Goal: Information Seeking & Learning: Learn about a topic

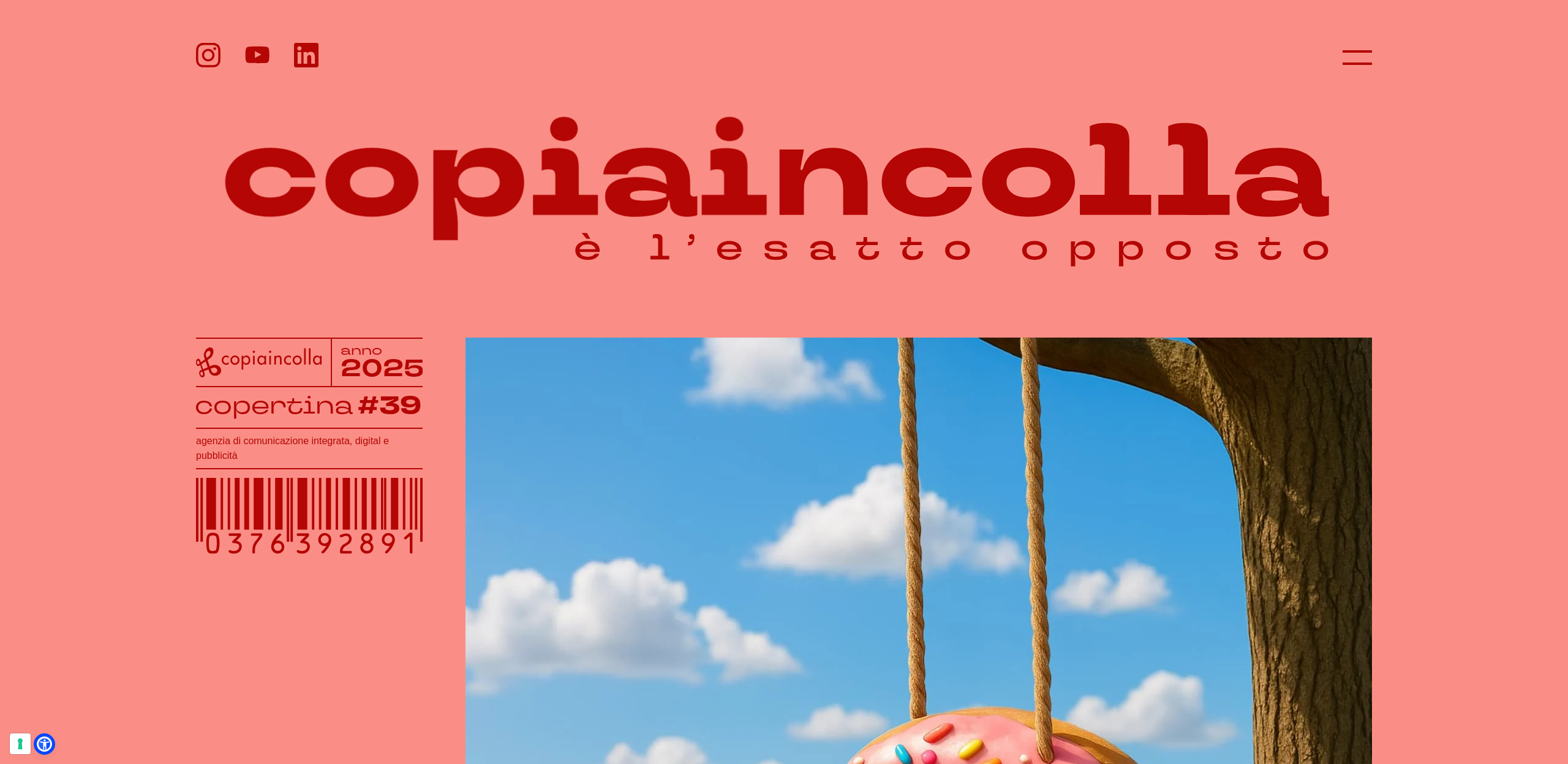
scroll to position [1, 0]
click at [1377, 56] on header at bounding box center [784, 43] width 1568 height 87
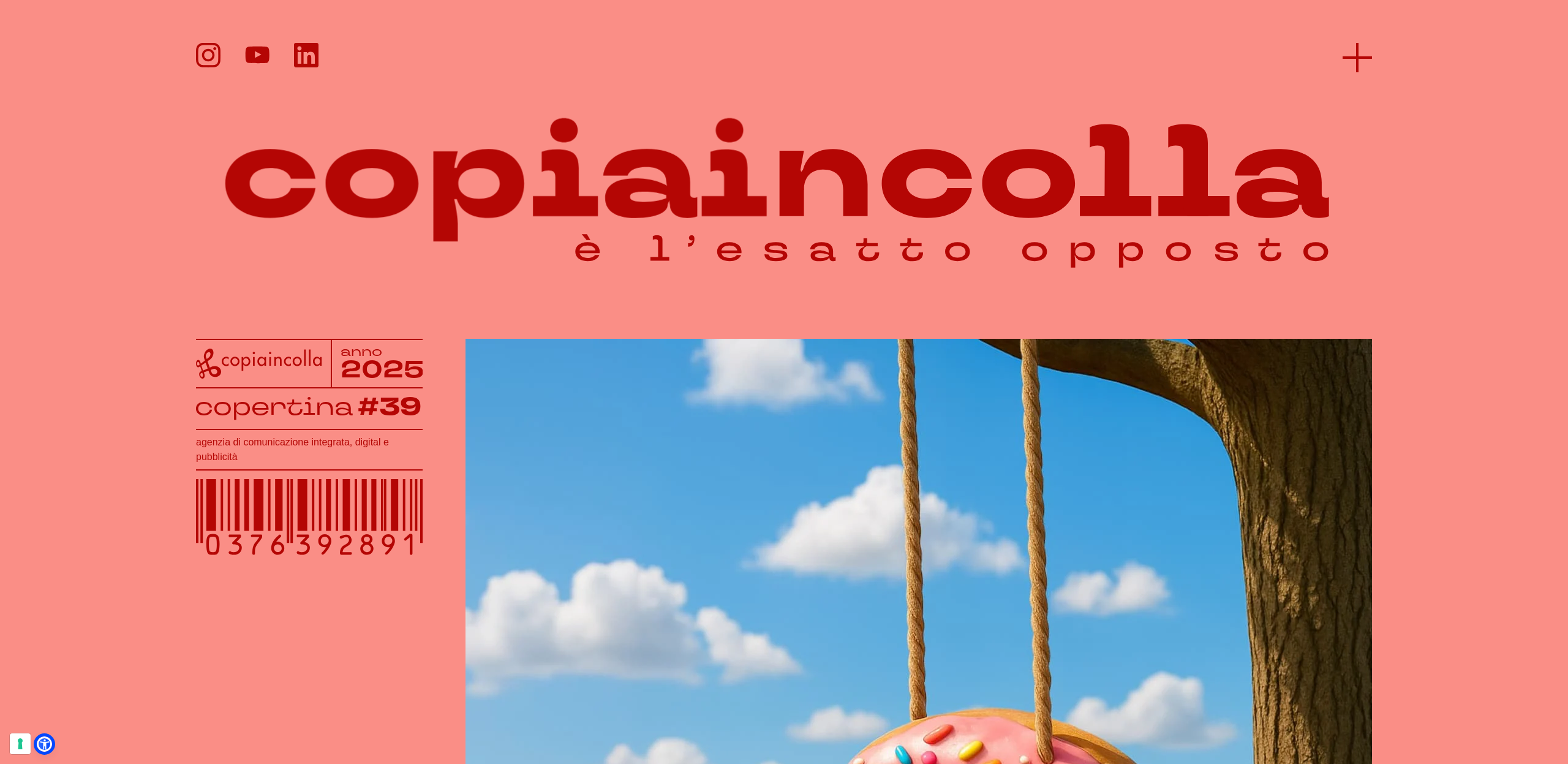
click at [1362, 58] on line at bounding box center [1358, 58] width 29 height 0
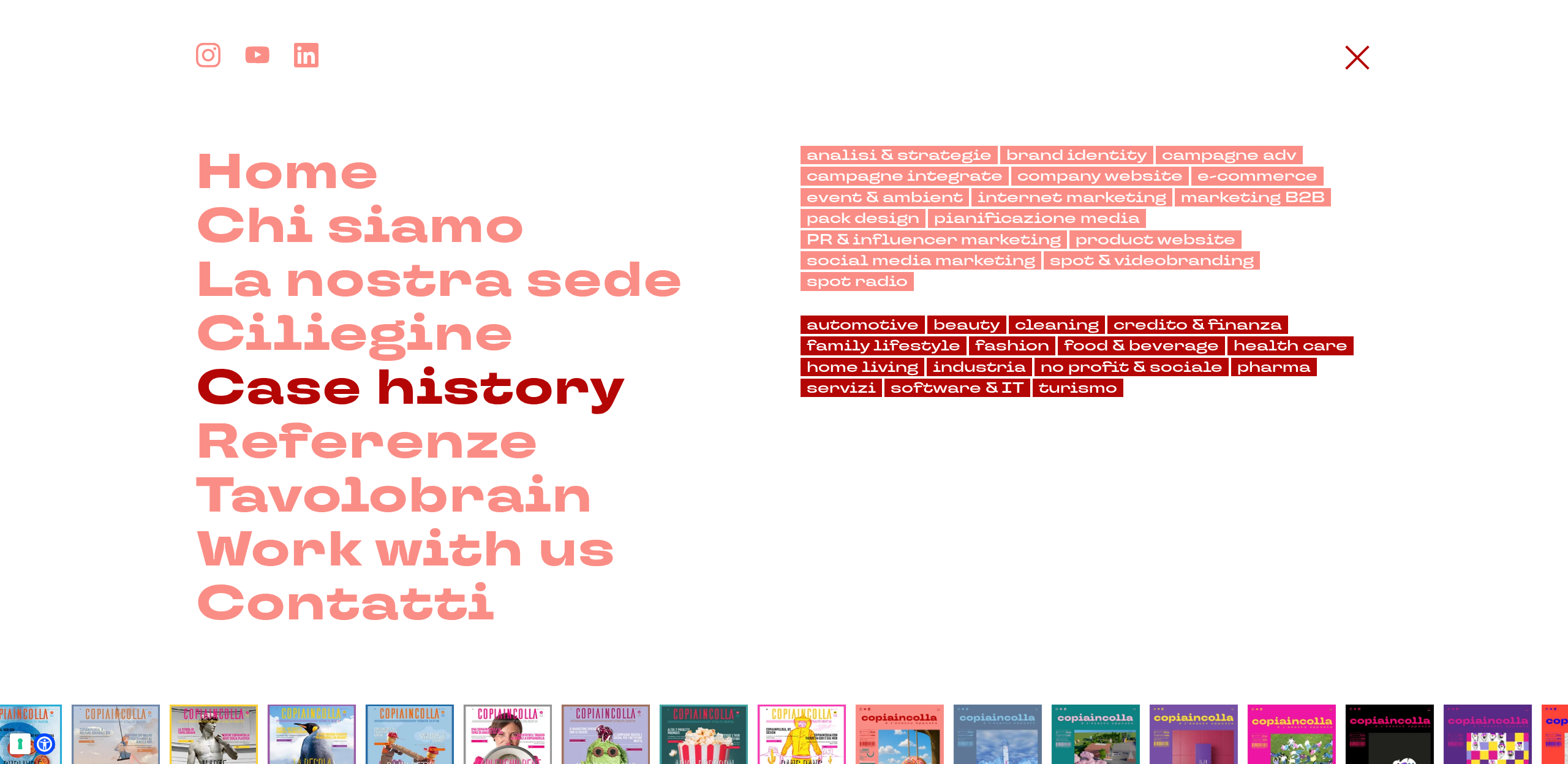
click at [382, 389] on link "Case history" at bounding box center [411, 388] width 430 height 54
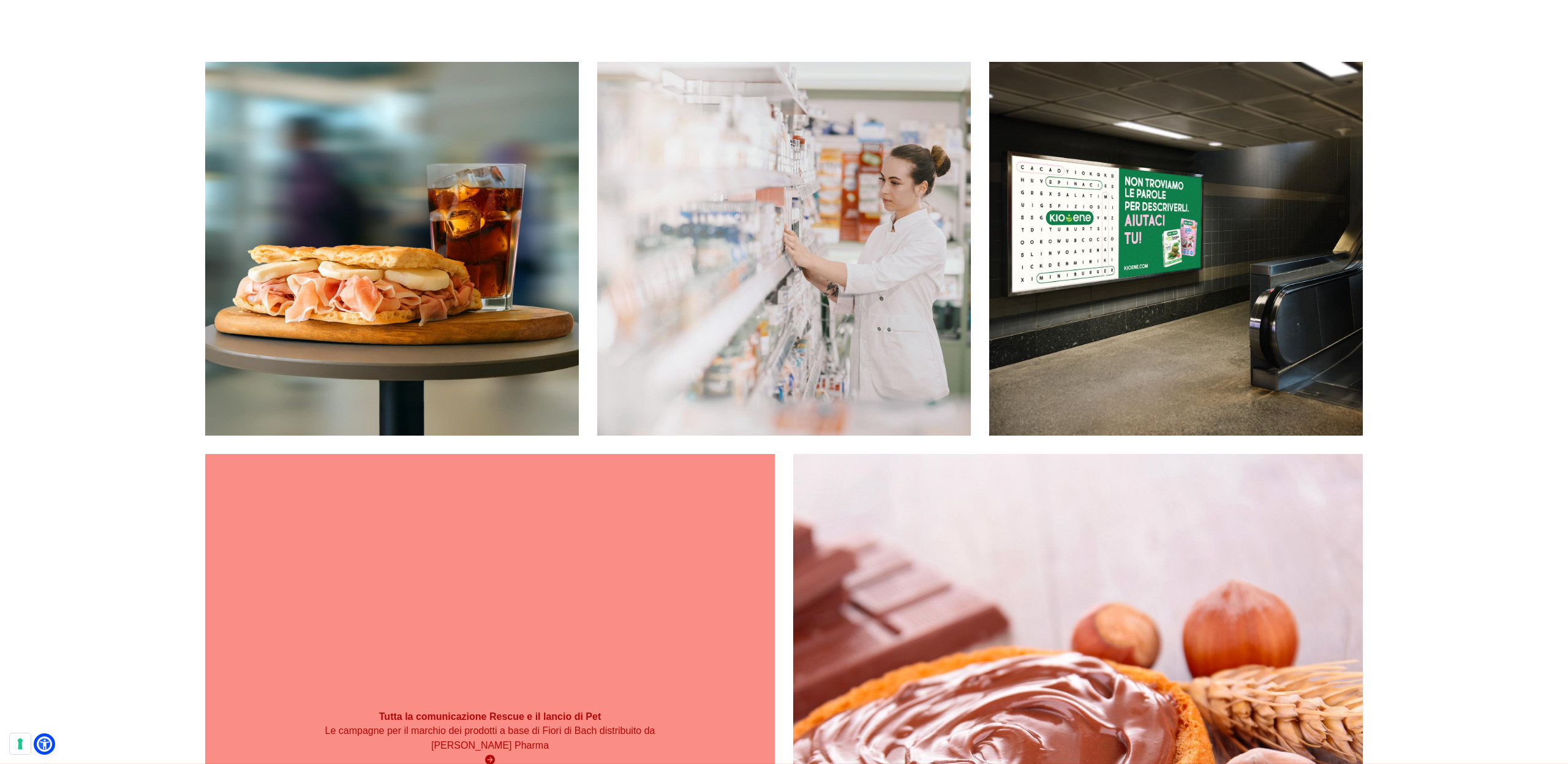
scroll to position [242, 0]
click at [659, 531] on div "Tutta la comunicazione Rescue e il lancio di Pet Le campagne per il marchio dei…" at bounding box center [490, 738] width 569 height 570
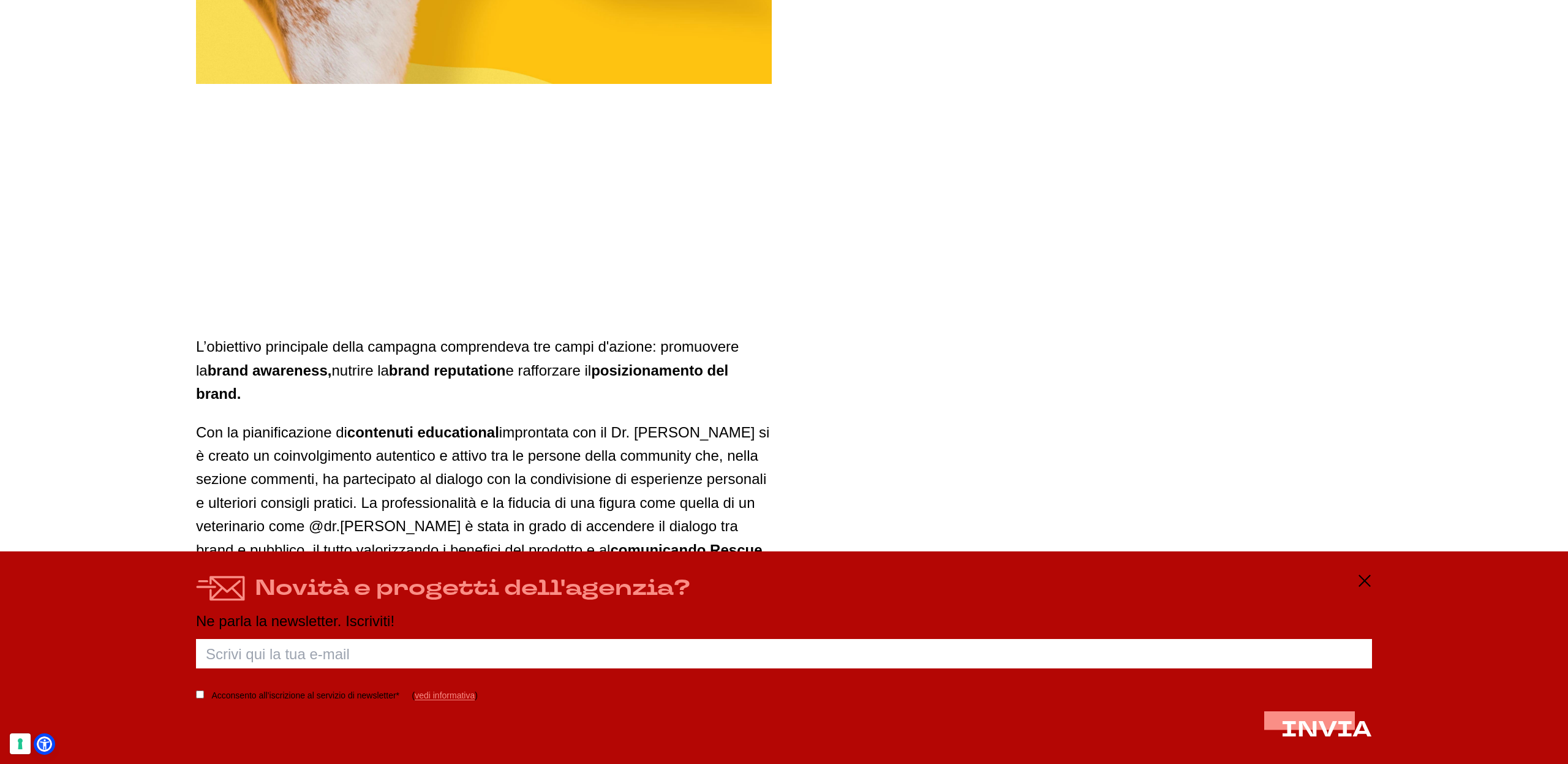
scroll to position [4267, 0]
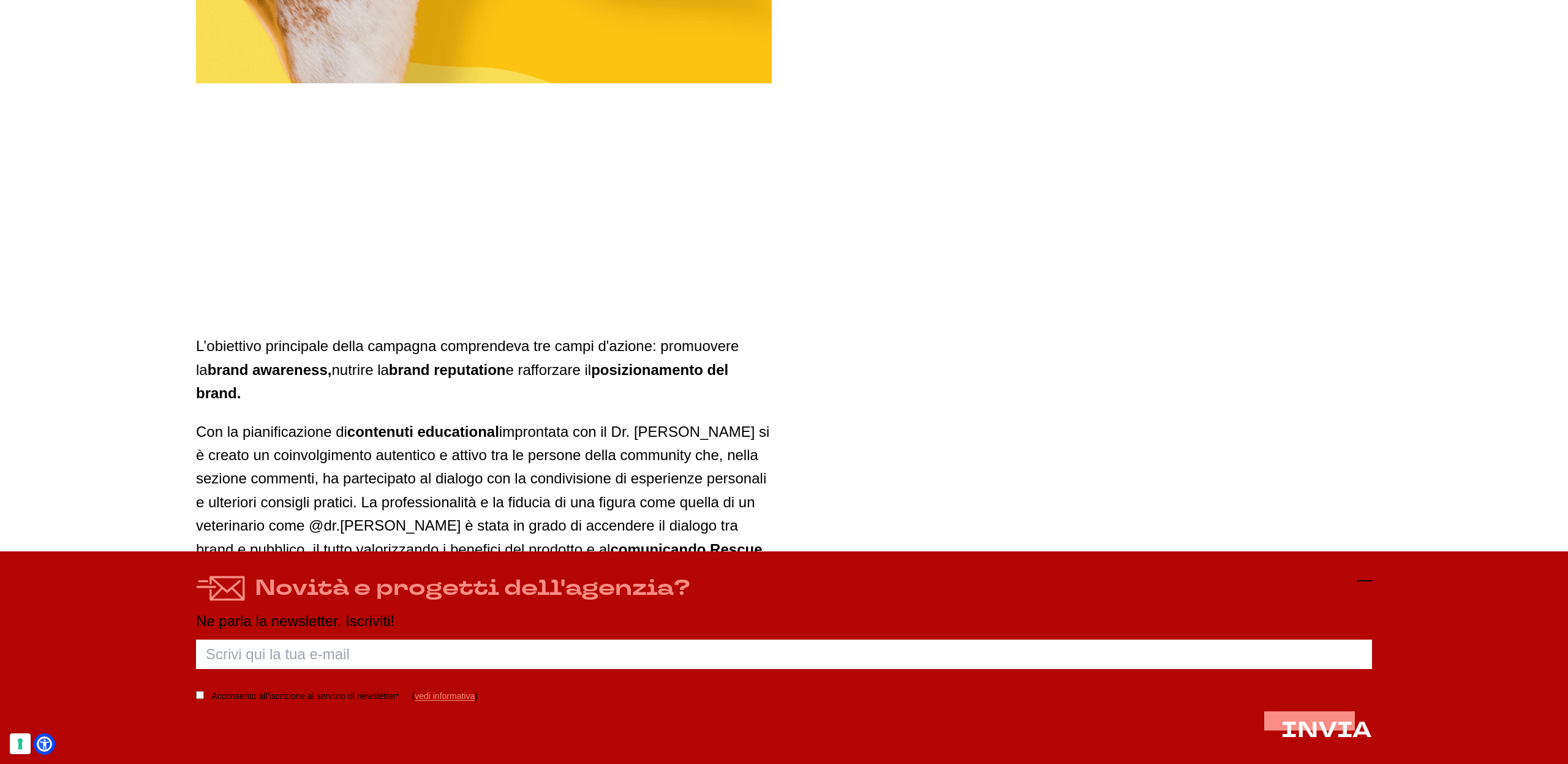
click at [1372, 579] on div "Novità e progetti dell'agenzia? Ne parla la newsletter. Iscriviti! Porca palett…" at bounding box center [784, 657] width 1568 height 213
click at [1363, 586] on icon at bounding box center [1365, 581] width 15 height 15
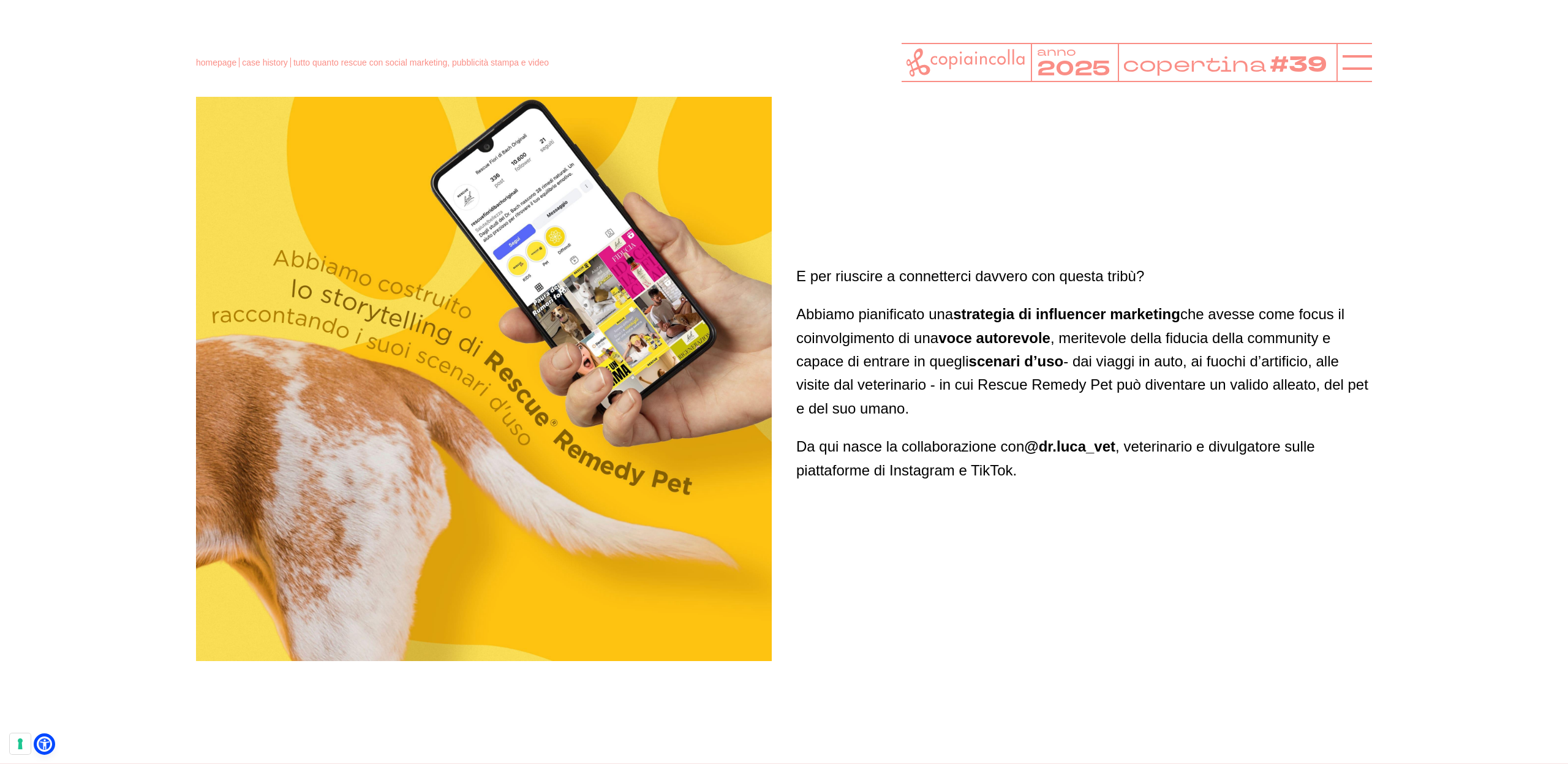
scroll to position [3688, 0]
